Goal: Navigation & Orientation: Find specific page/section

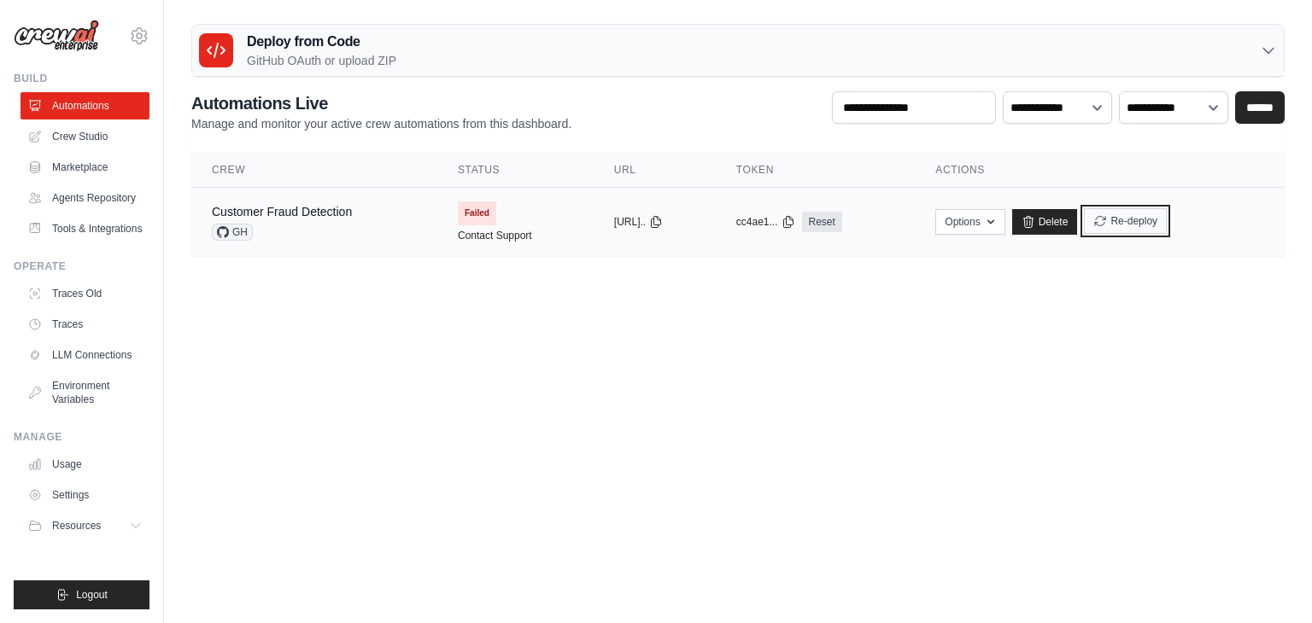
click at [1107, 224] on icon "submit" at bounding box center [1100, 221] width 14 height 14
click at [482, 213] on td "Failed Contact Support" at bounding box center [515, 222] width 156 height 68
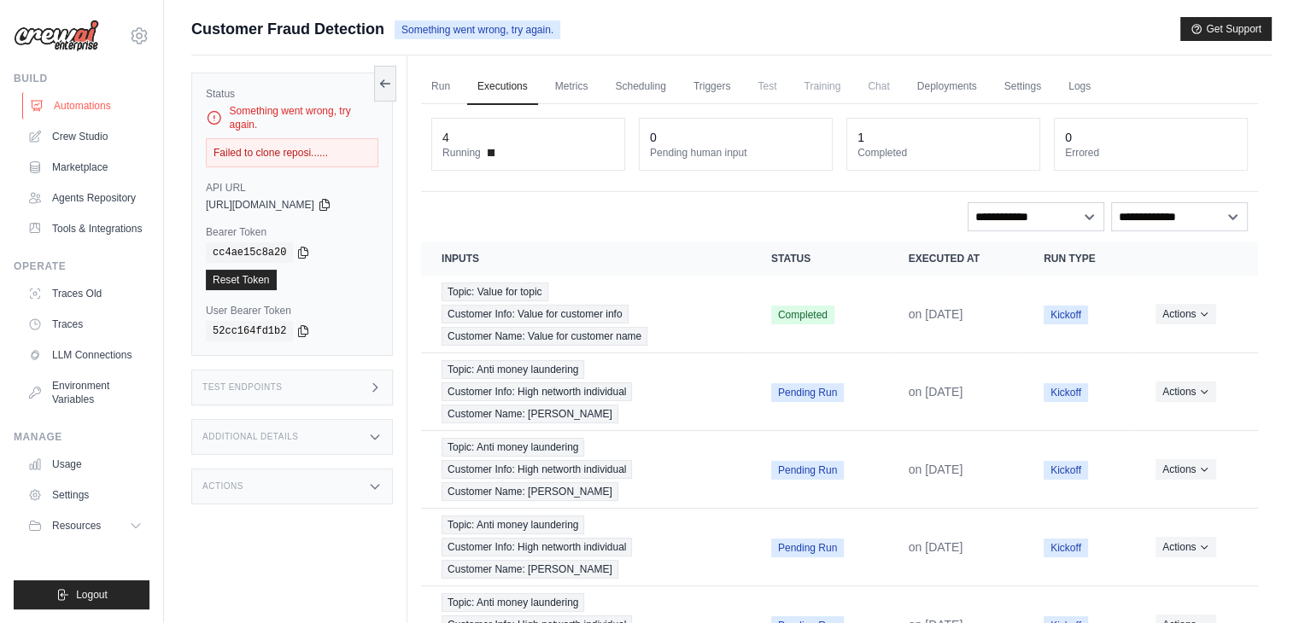
click at [102, 102] on link "Automations" at bounding box center [86, 105] width 129 height 27
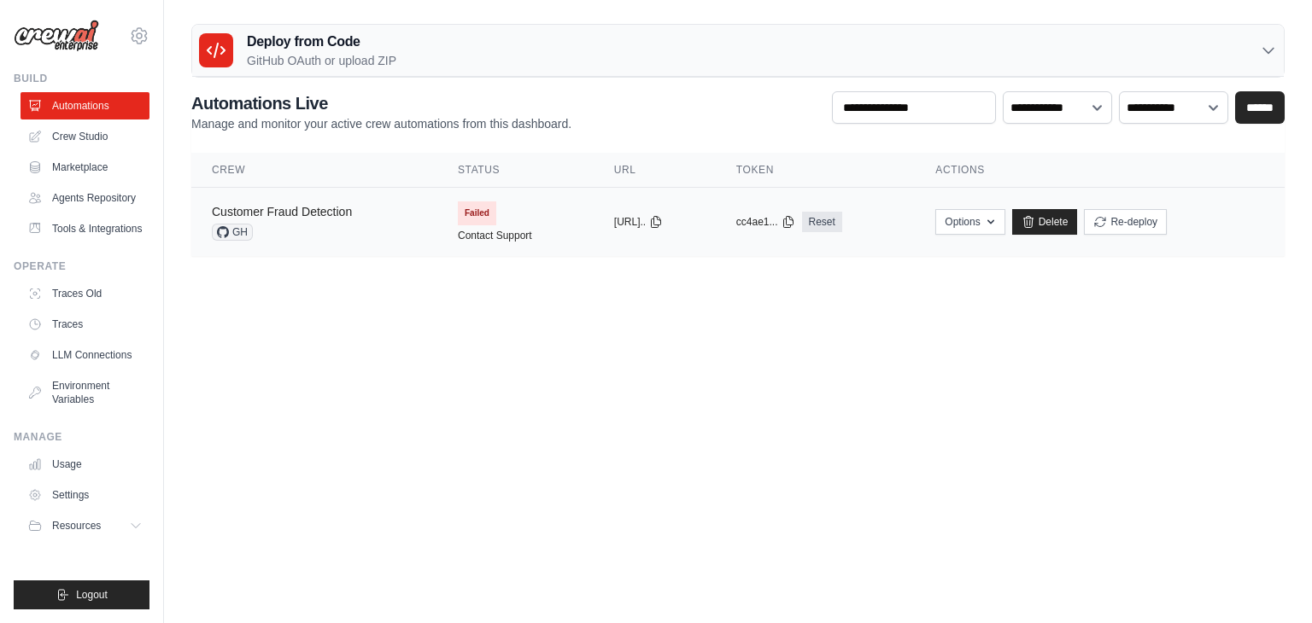
click at [311, 206] on link "Customer Fraud Detection" at bounding box center [282, 212] width 140 height 14
drag, startPoint x: 201, startPoint y: 204, endPoint x: 364, endPoint y: 204, distance: 163.1
click at [364, 204] on td "Customer Fraud Detection GH" at bounding box center [314, 222] width 246 height 69
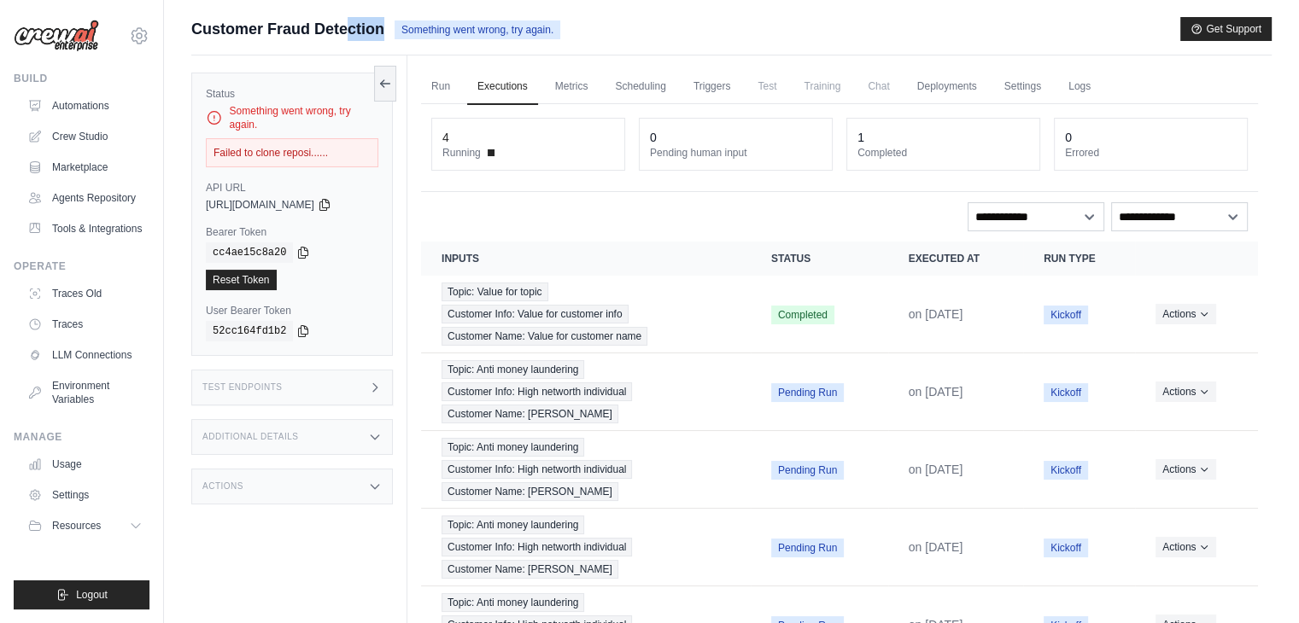
drag, startPoint x: 182, startPoint y: 28, endPoint x: 402, endPoint y: 38, distance: 220.5
click at [402, 38] on div "Submit a support request Describe your issue or question * Please be specific a…" at bounding box center [731, 372] width 1135 height 711
copy div "Customer Fraud Detection"
click at [83, 108] on link "Automations" at bounding box center [86, 105] width 129 height 27
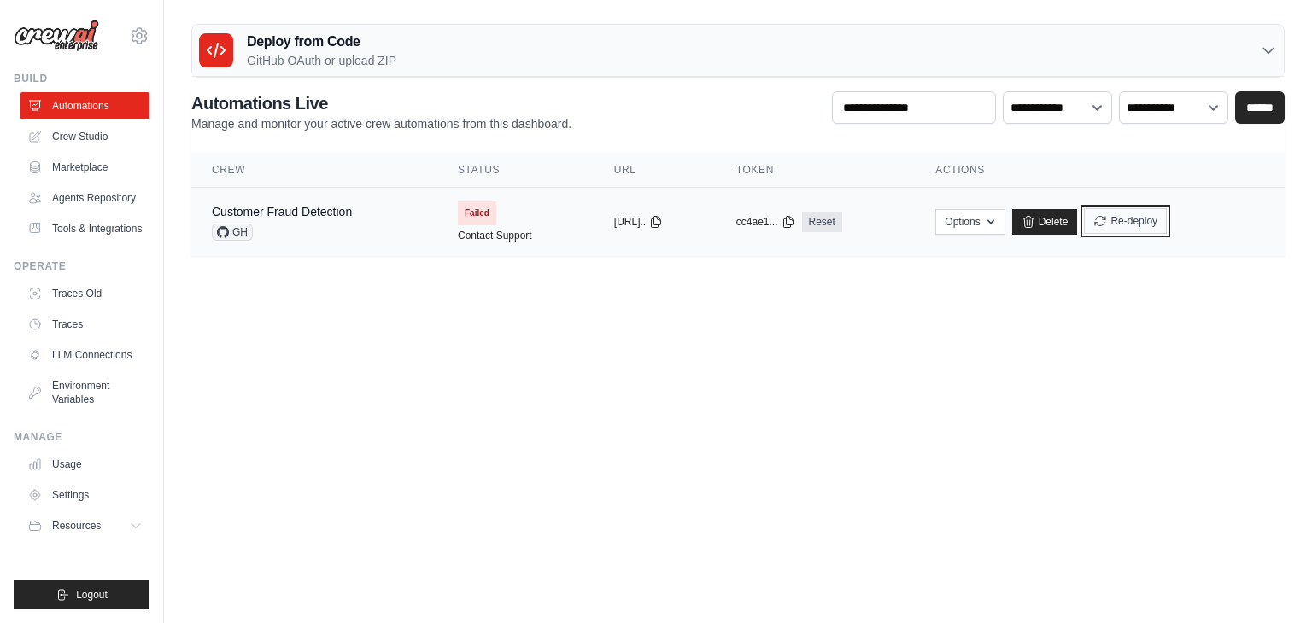
click at [1107, 226] on icon "submit" at bounding box center [1100, 221] width 14 height 14
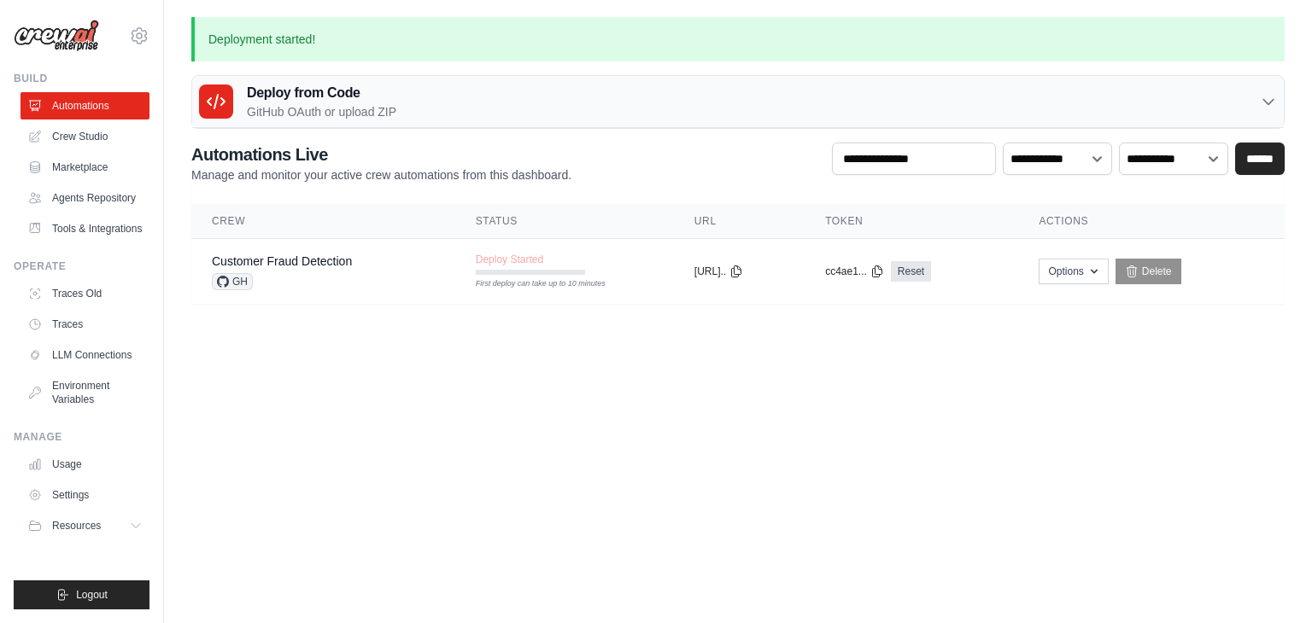
click at [319, 39] on p "Deployment started!" at bounding box center [737, 39] width 1093 height 44
click at [1262, 40] on p "Deployment started!" at bounding box center [737, 39] width 1093 height 44
click at [444, 108] on div "Deploy from Code GitHub OAuth or upload ZIP" at bounding box center [737, 102] width 1091 height 52
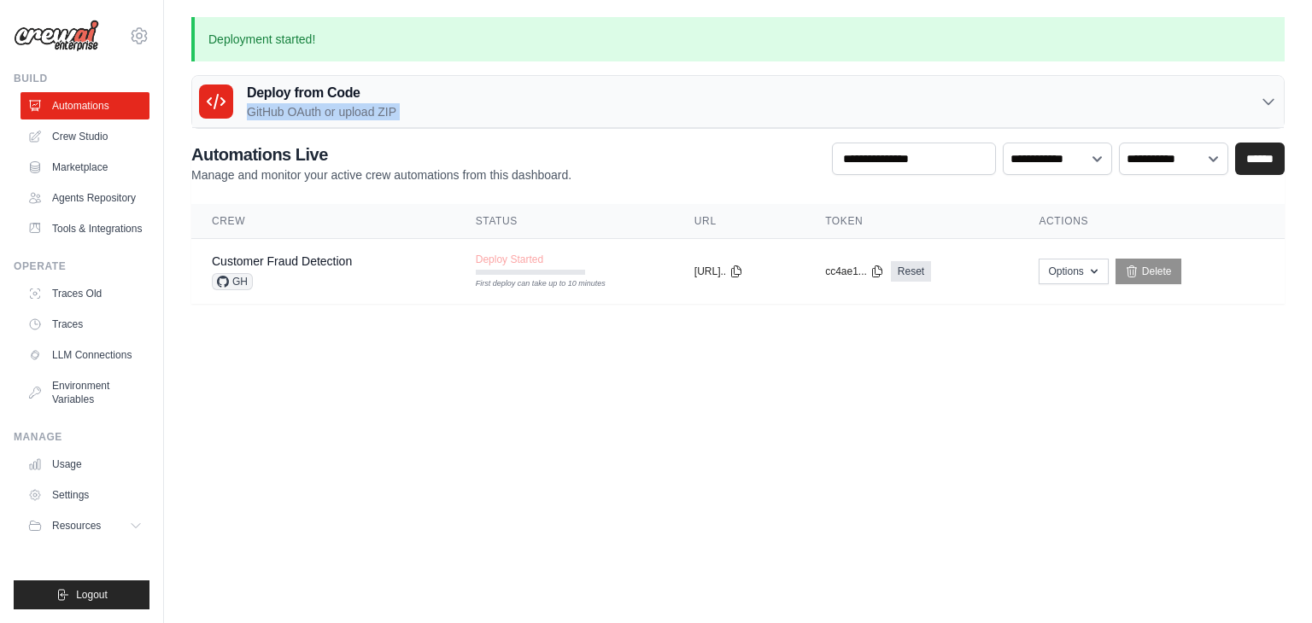
click at [444, 108] on div "Deploy from Code GitHub OAuth or upload ZIP" at bounding box center [737, 102] width 1091 height 52
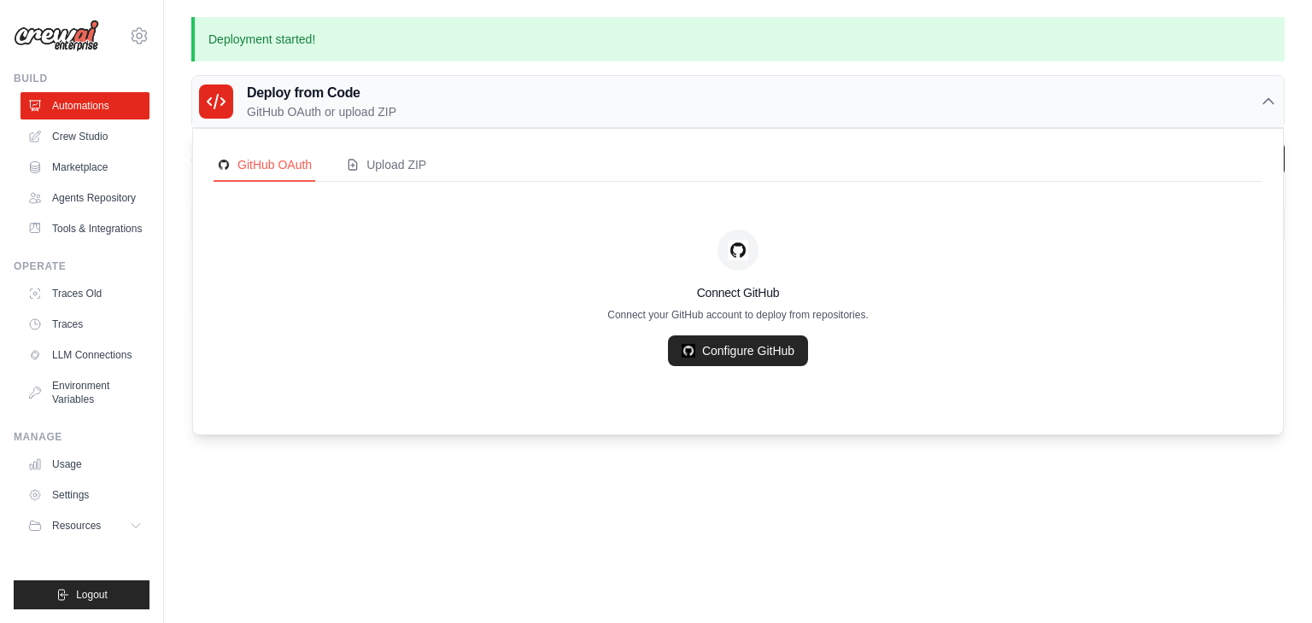
click at [512, 96] on div "Deploy from Code GitHub OAuth or upload ZIP" at bounding box center [737, 102] width 1091 height 52
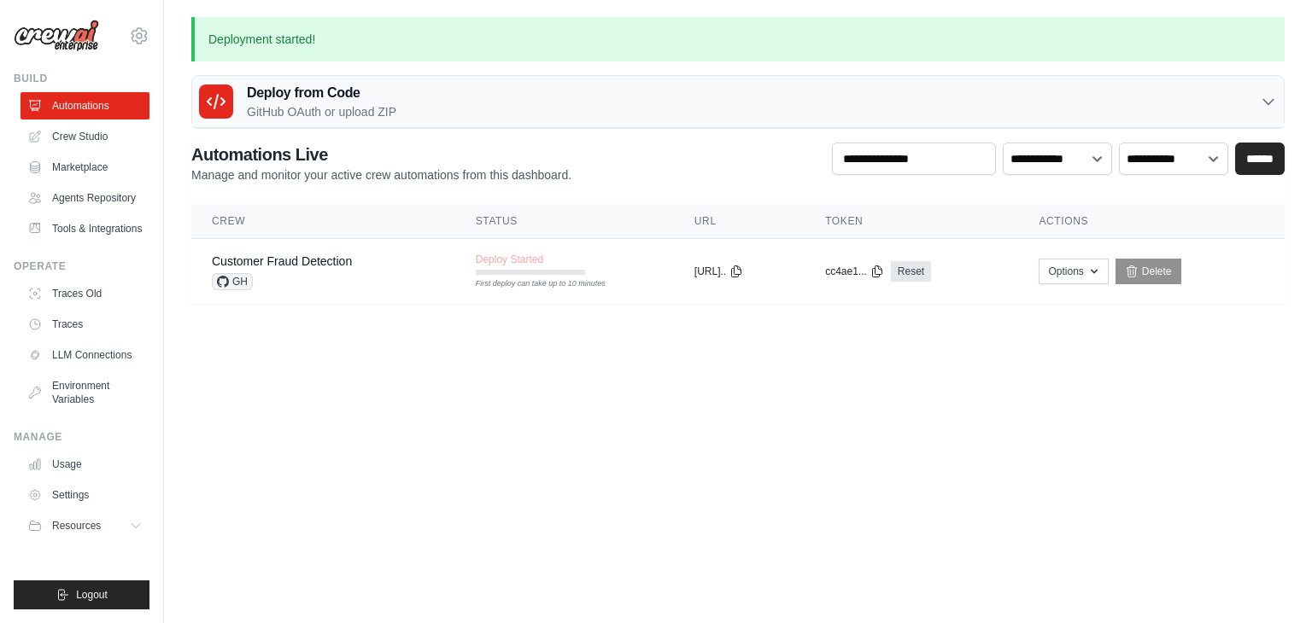
click at [512, 96] on div "Deploy from Code GitHub OAuth or upload ZIP" at bounding box center [737, 102] width 1091 height 52
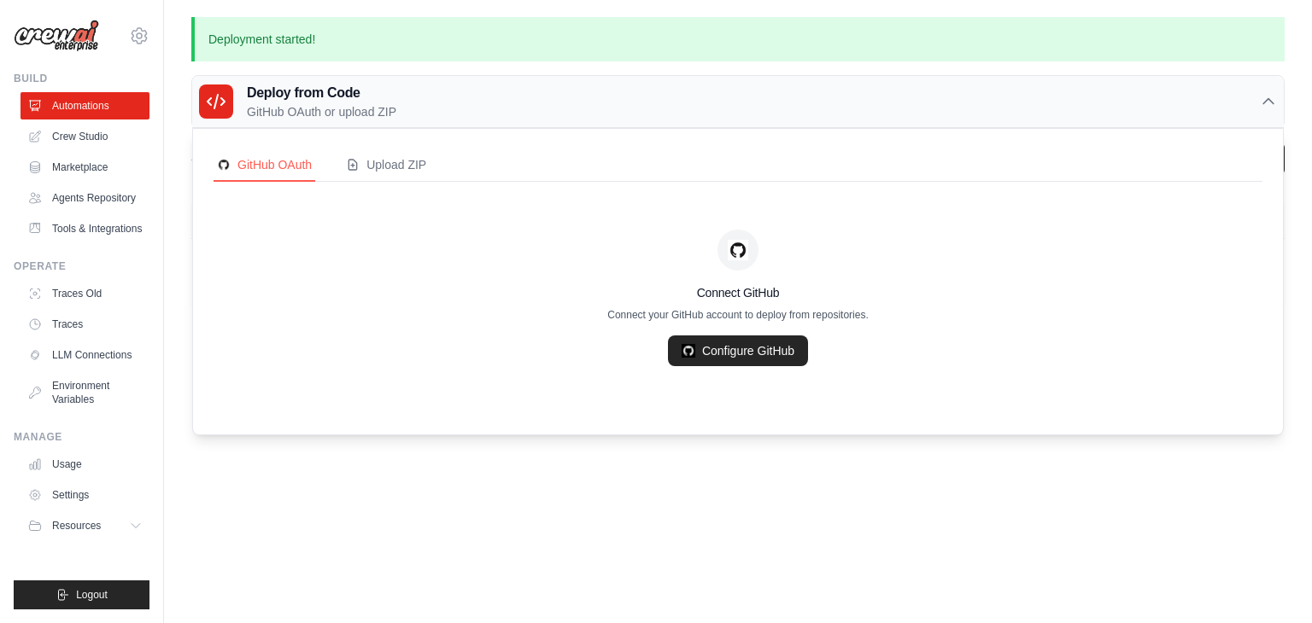
click at [512, 96] on div "Deploy from Code GitHub OAuth or upload ZIP" at bounding box center [737, 102] width 1091 height 52
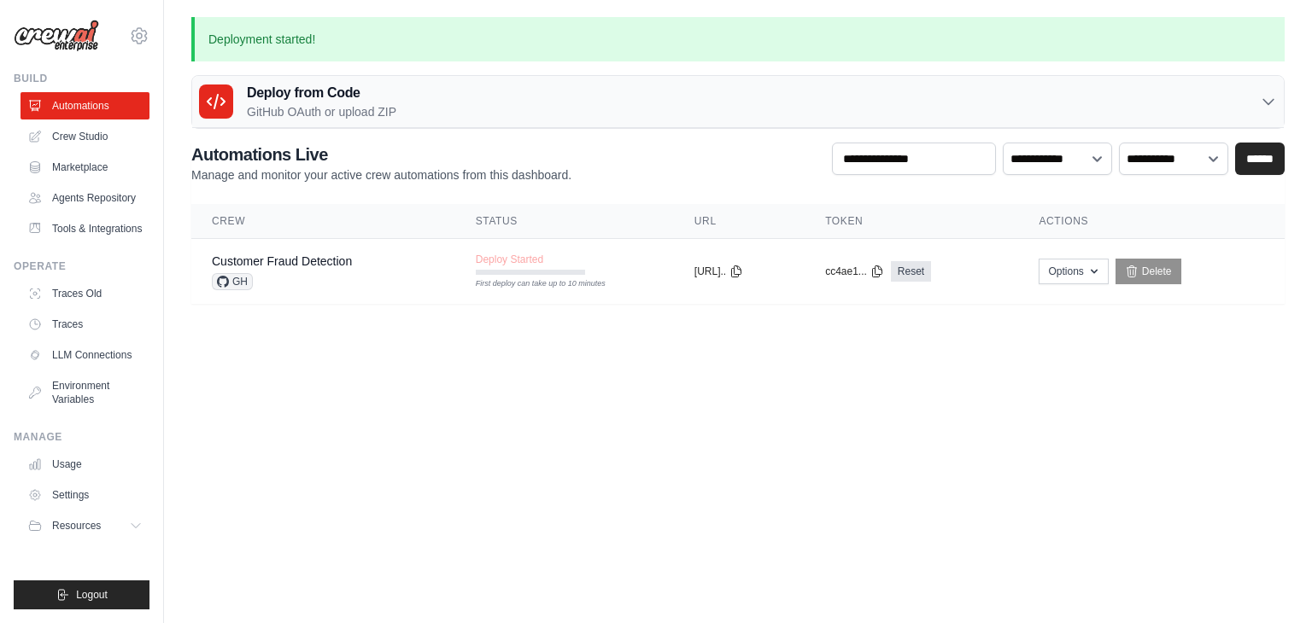
click at [512, 96] on div "Deploy from Code GitHub OAuth or upload ZIP" at bounding box center [737, 102] width 1091 height 52
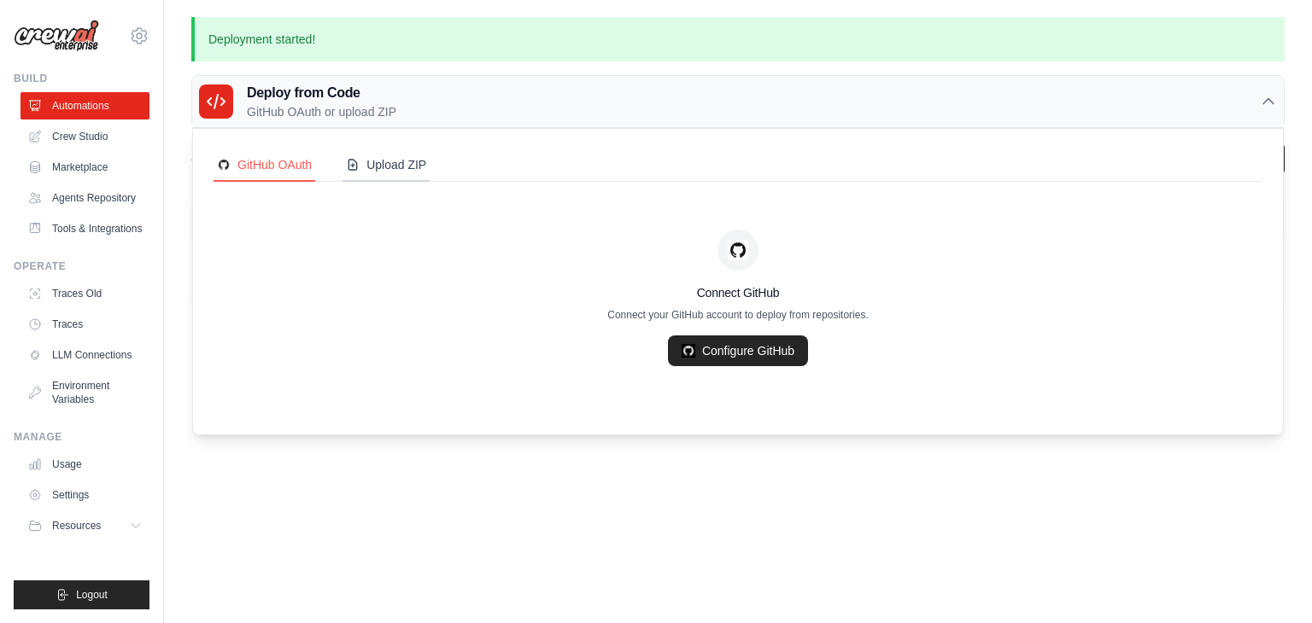
click at [415, 162] on div "Upload ZIP" at bounding box center [386, 164] width 80 height 17
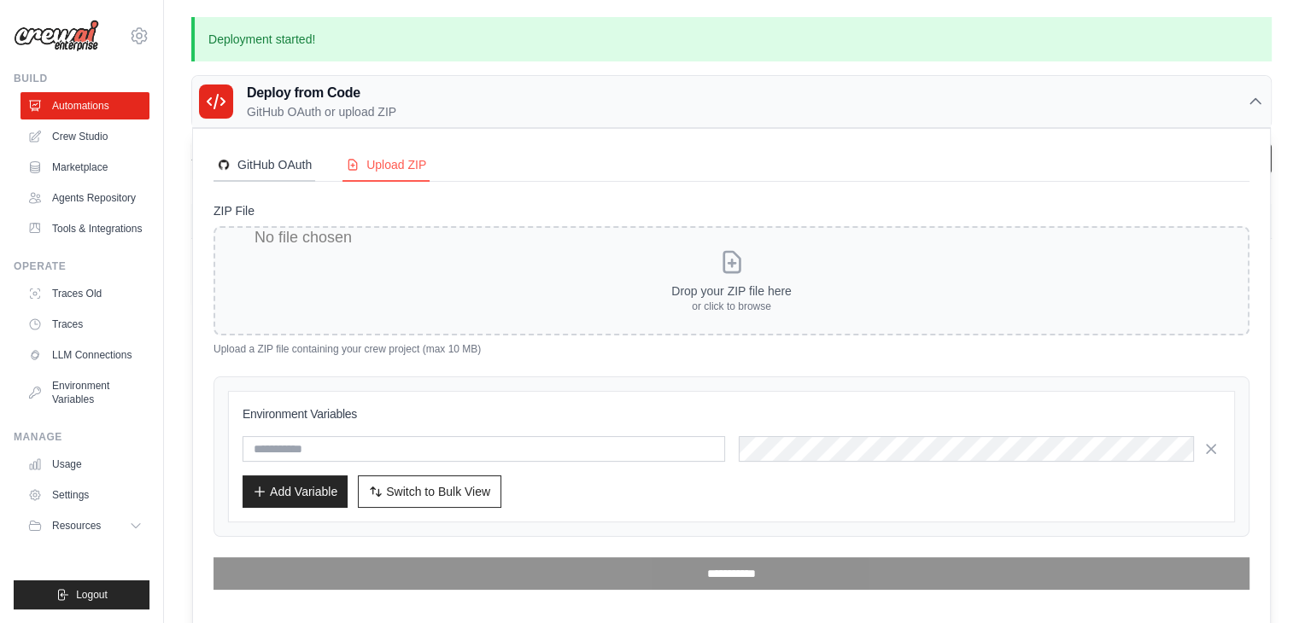
click at [258, 167] on div "GitHub OAuth" at bounding box center [264, 164] width 95 height 17
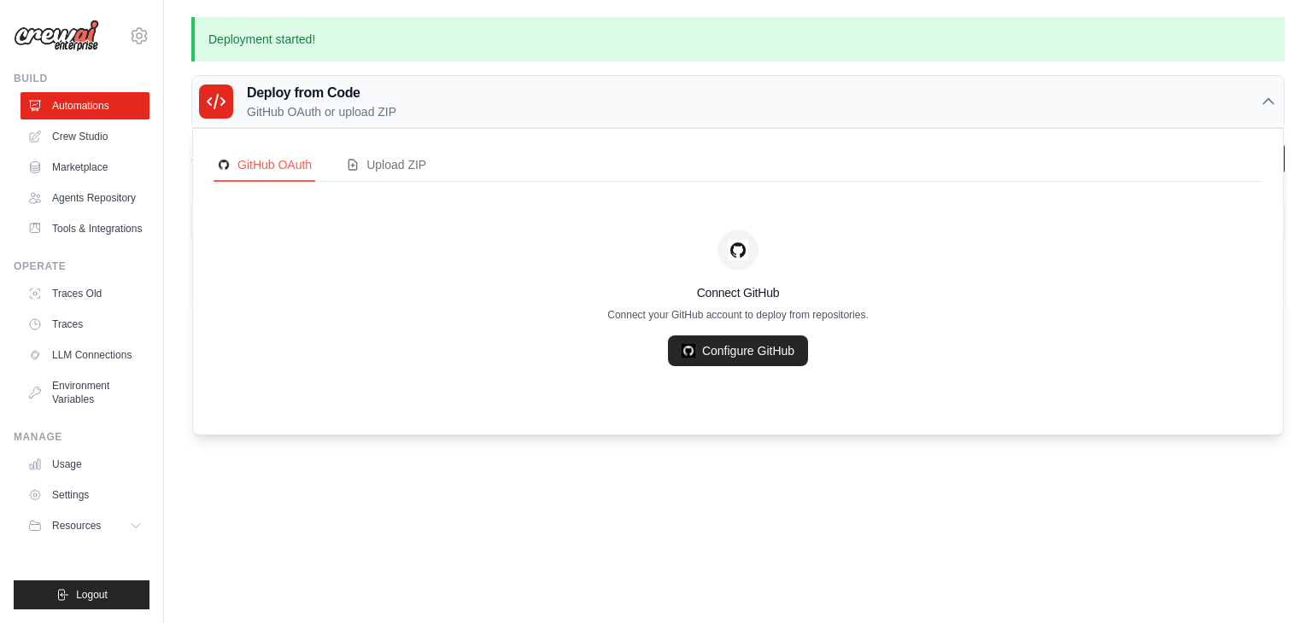
click at [544, 99] on div "Deploy from Code GitHub OAuth or upload ZIP" at bounding box center [737, 102] width 1091 height 52
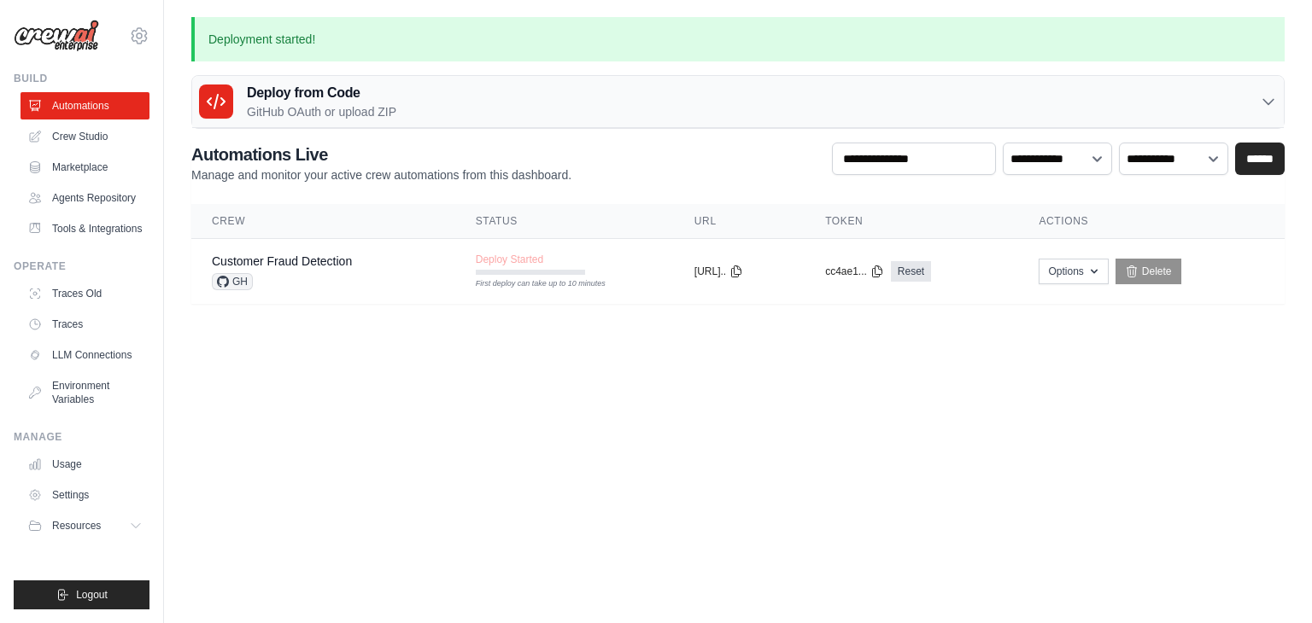
click at [493, 355] on body "info@tavro.ai Settings Build Automations" at bounding box center [656, 311] width 1312 height 623
click at [266, 254] on link "Customer Fraud Detection" at bounding box center [282, 261] width 140 height 14
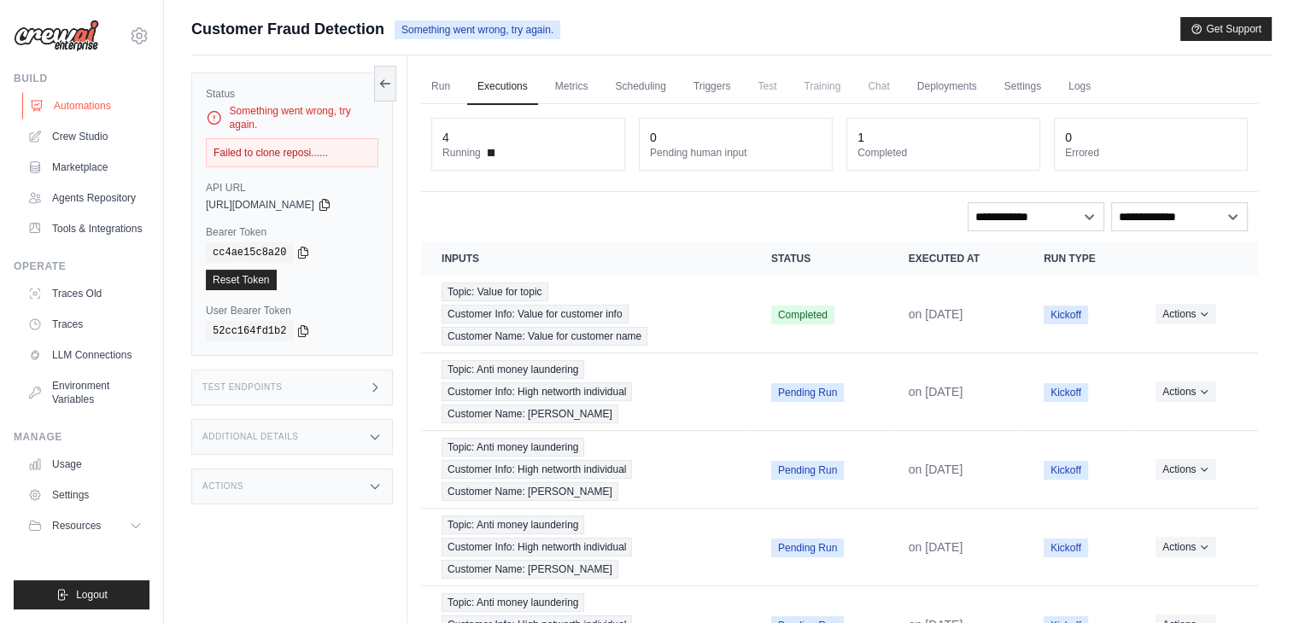
click at [65, 96] on link "Automations" at bounding box center [86, 105] width 129 height 27
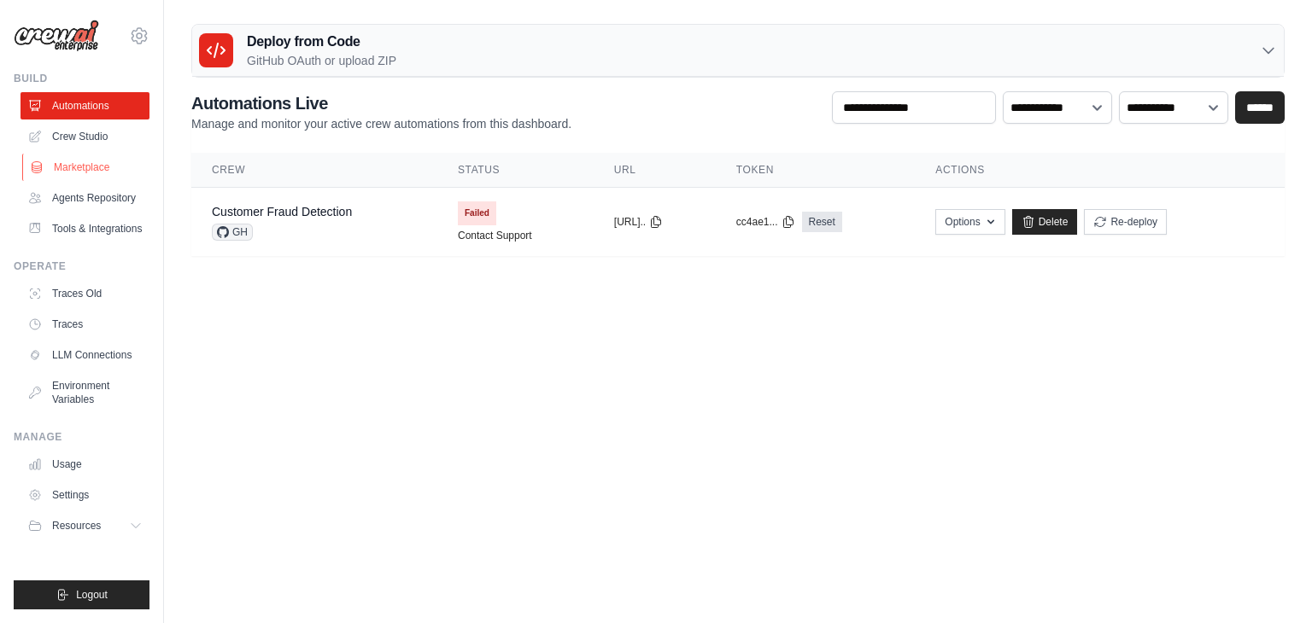
click at [56, 161] on link "Marketplace" at bounding box center [86, 167] width 129 height 27
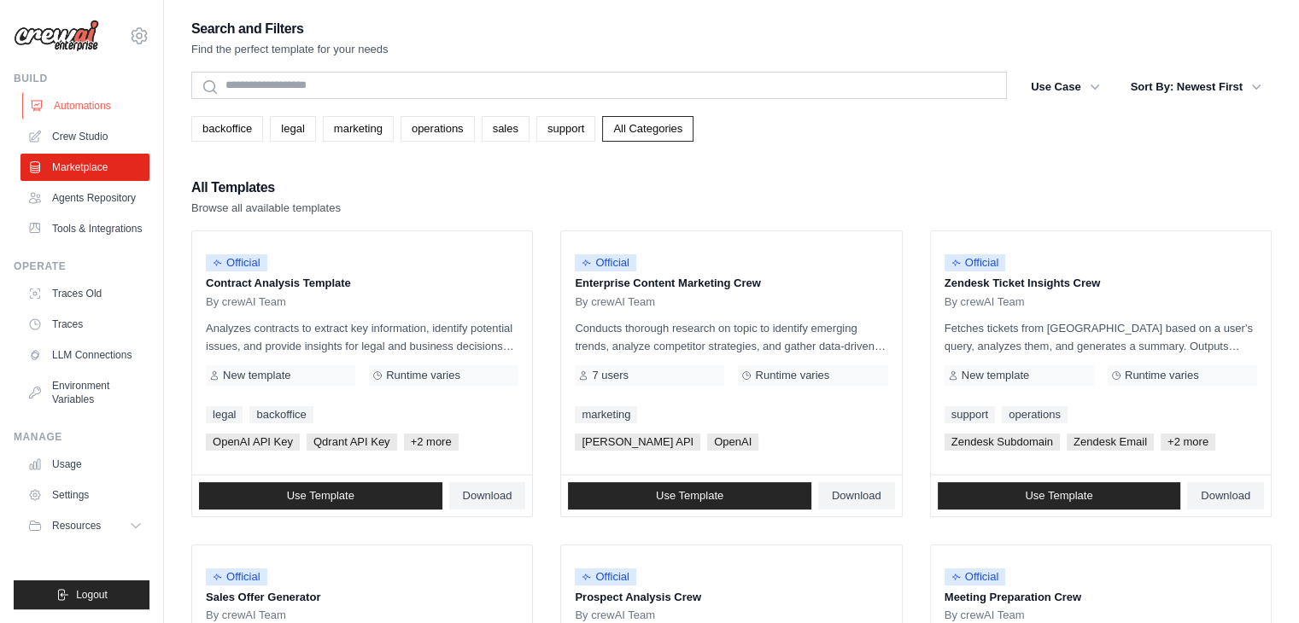
click at [71, 103] on link "Automations" at bounding box center [86, 105] width 129 height 27
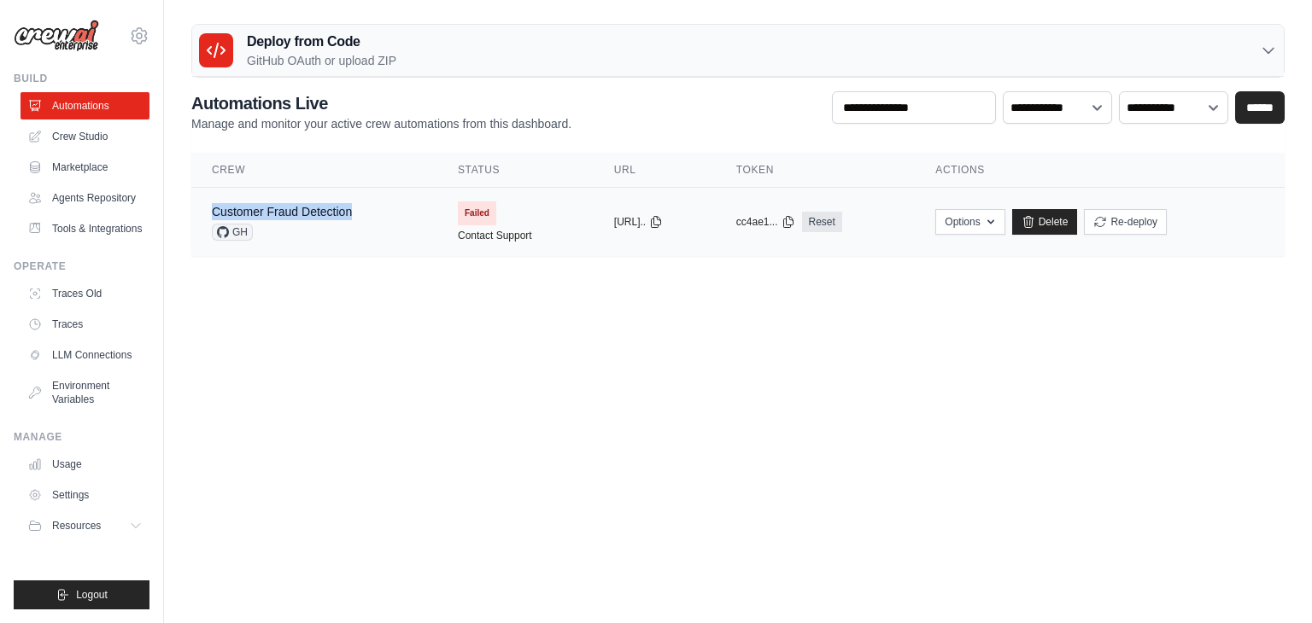
copy link "Customer Fraud Detection"
drag, startPoint x: 205, startPoint y: 202, endPoint x: 184, endPoint y: 158, distance: 48.9
click at [184, 158] on div "Deploy from Code GitHub OAuth or upload ZIP GitHub OAuth Upload ZIP Connect Git…" at bounding box center [738, 140] width 1148 height 232
click at [180, 148] on div "Deploy from Code GitHub OAuth or upload ZIP GitHub OAuth Upload ZIP Connect Git…" at bounding box center [738, 140] width 1148 height 232
click at [86, 165] on link "Marketplace" at bounding box center [86, 167] width 129 height 27
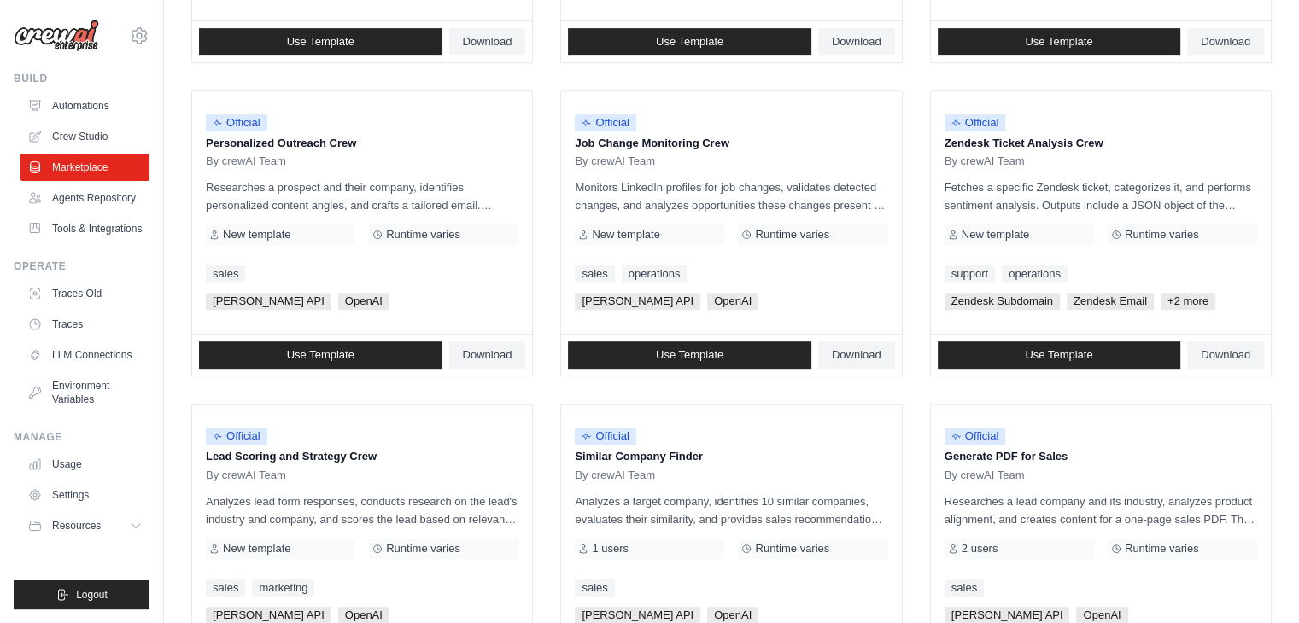
scroll to position [956, 0]
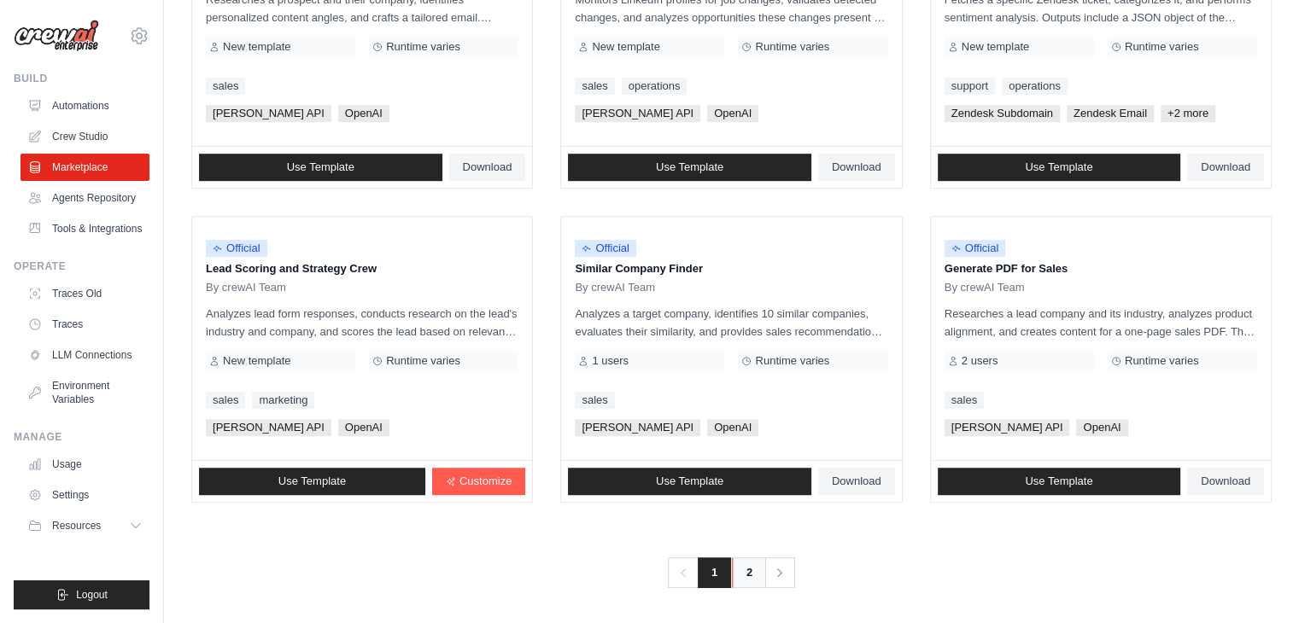
click at [753, 571] on link "2" at bounding box center [749, 573] width 34 height 31
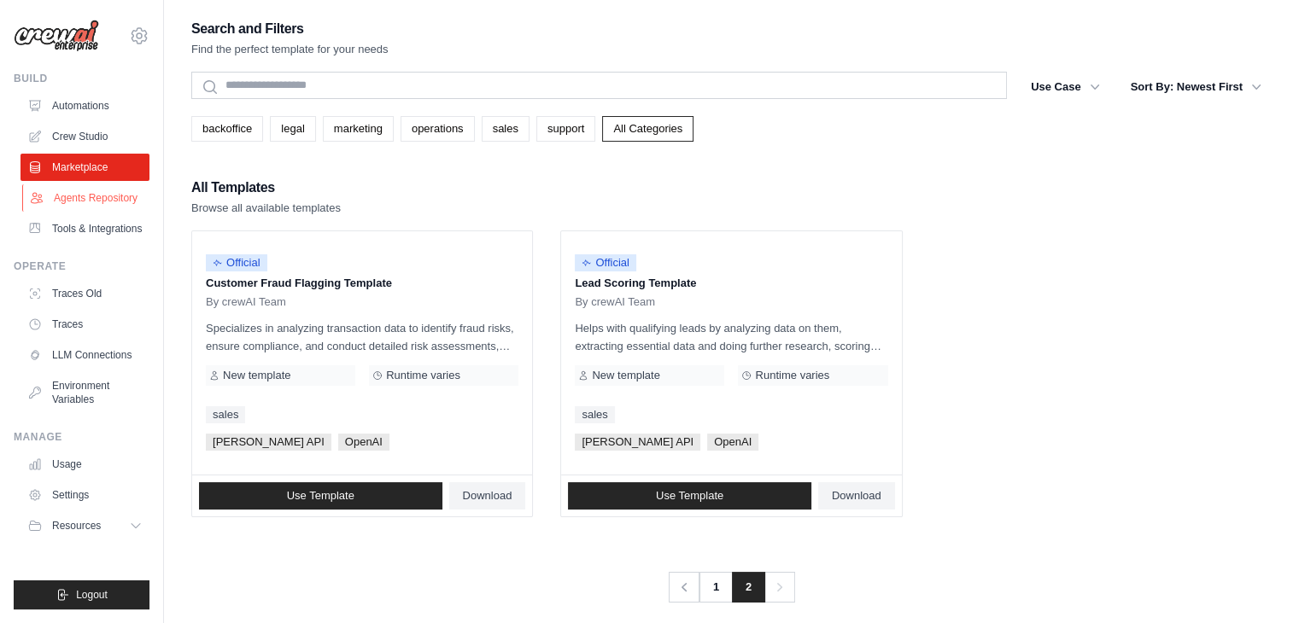
click at [106, 190] on link "Agents Repository" at bounding box center [86, 197] width 129 height 27
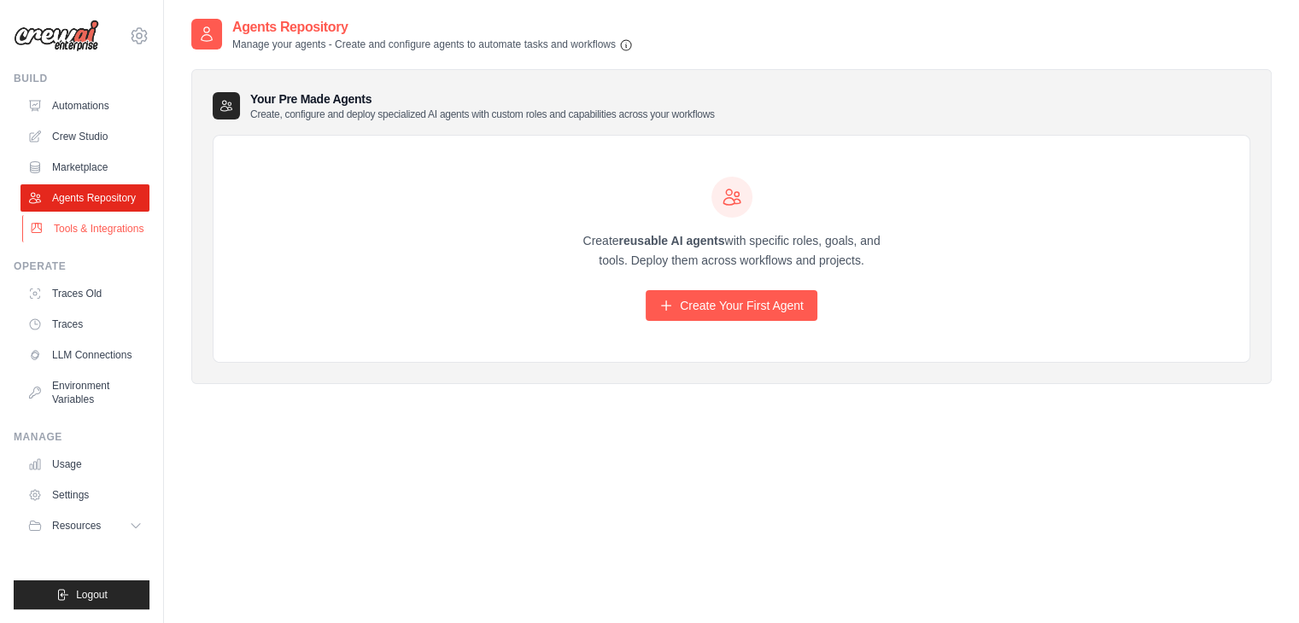
click at [104, 216] on link "Tools & Integrations" at bounding box center [86, 228] width 129 height 27
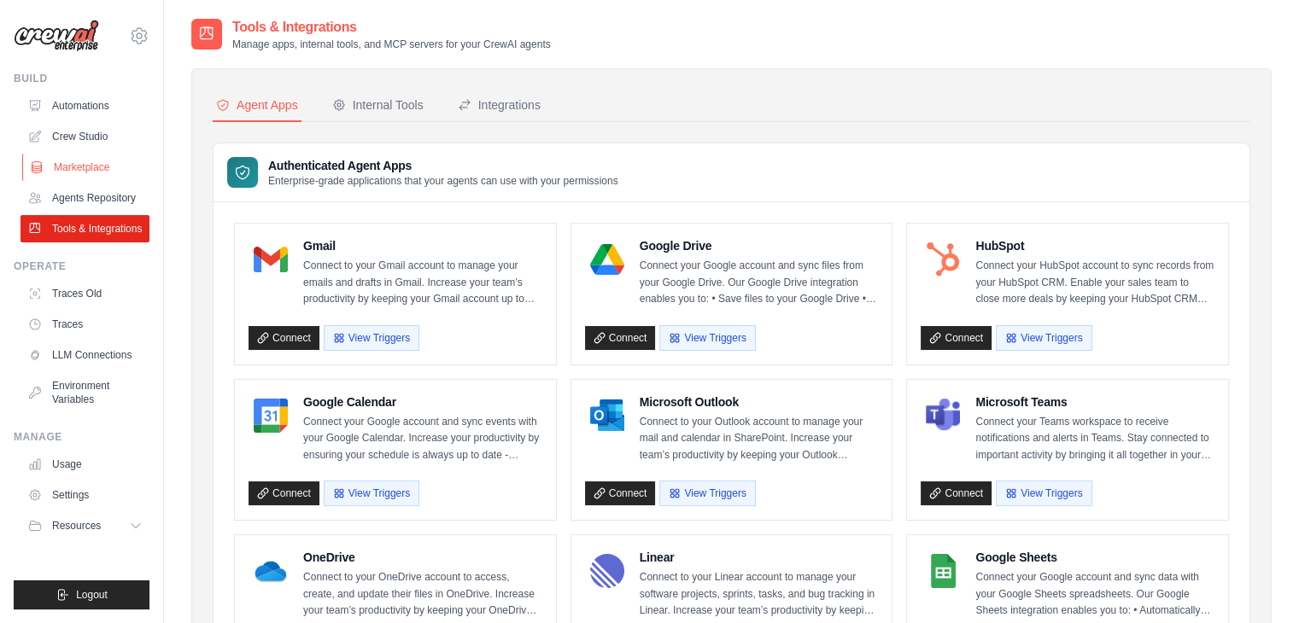
click at [94, 167] on link "Marketplace" at bounding box center [86, 167] width 129 height 27
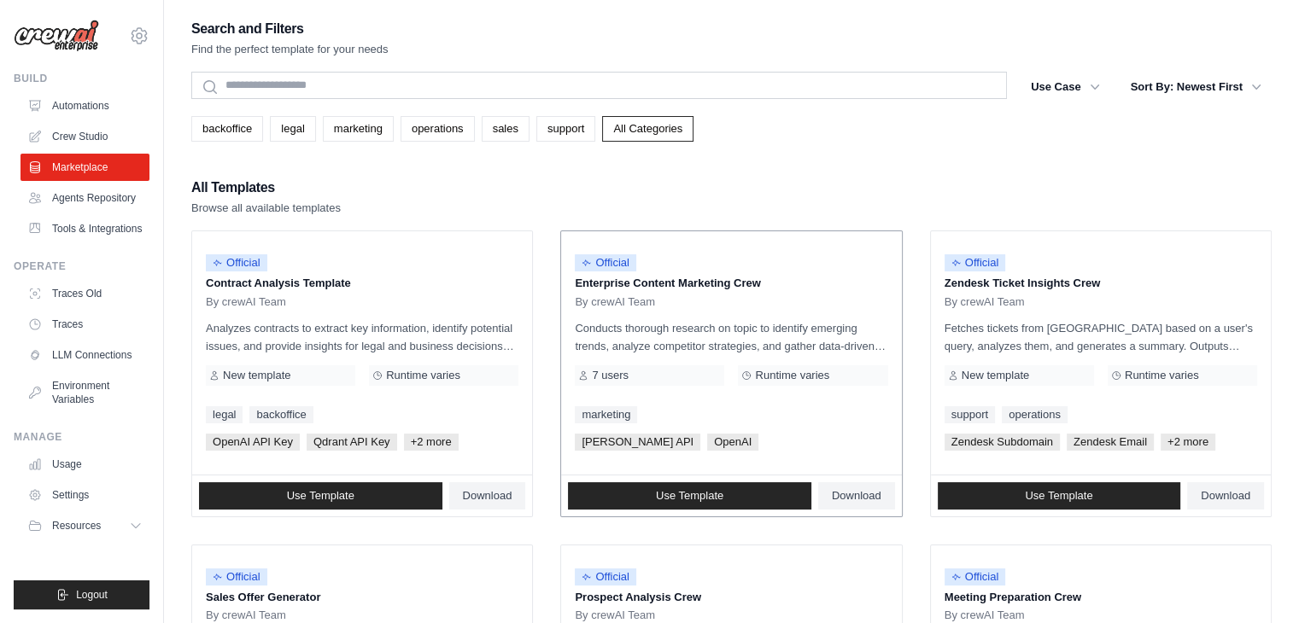
click at [754, 291] on div "Official Enterprise Content Marketing Crew By crewAI Team" at bounding box center [731, 277] width 313 height 64
click at [63, 96] on link "Automations" at bounding box center [86, 105] width 129 height 27
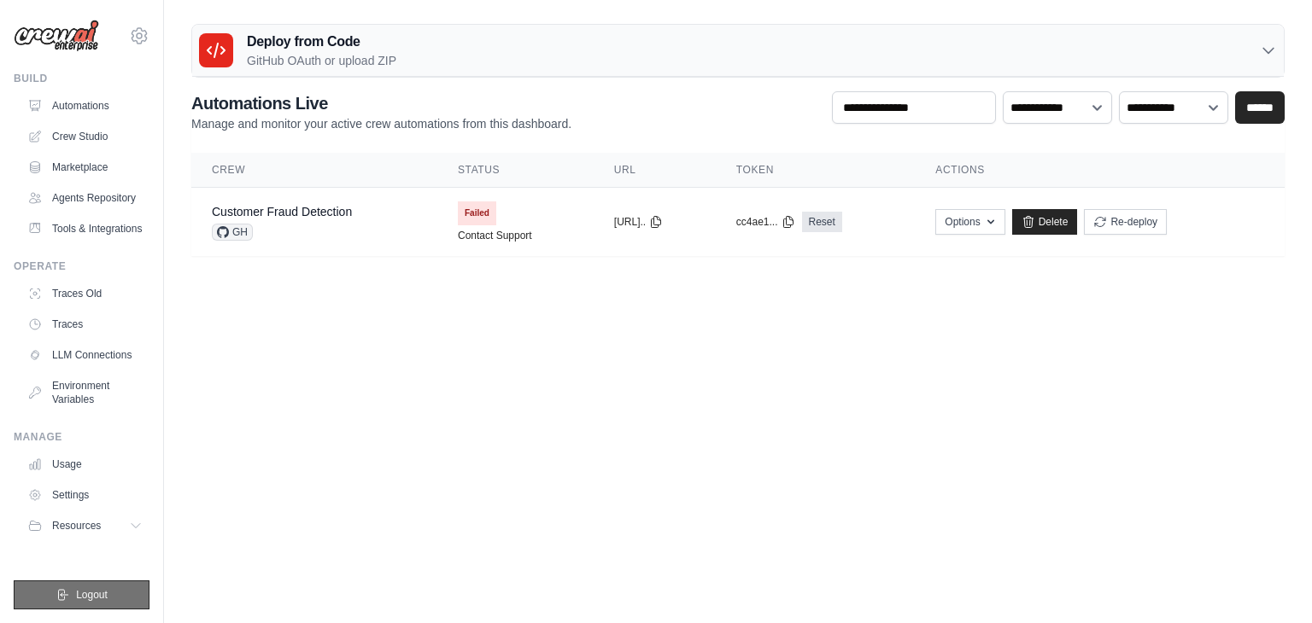
click at [108, 592] on button "Logout" at bounding box center [82, 595] width 136 height 29
